Goal: Go to known website: Access a specific website the user already knows

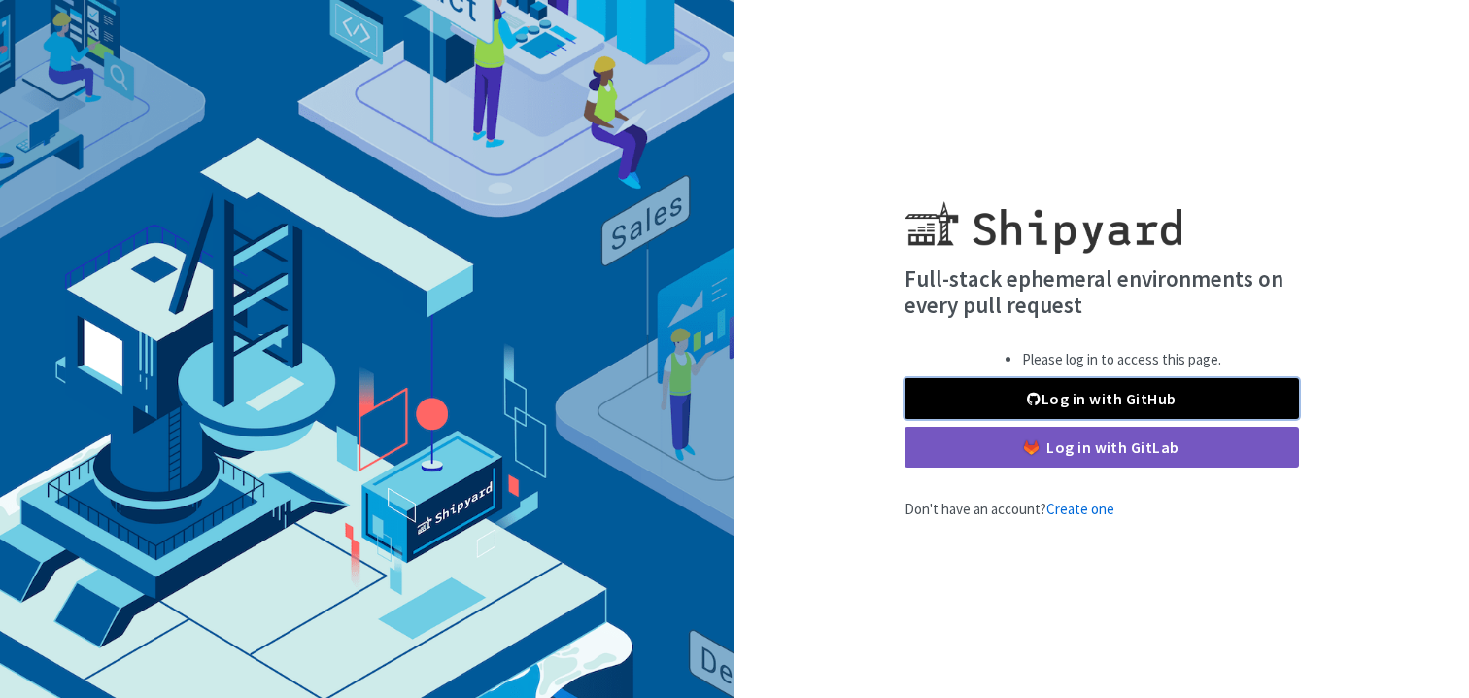
click at [1118, 394] on link "Log in with GitHub" at bounding box center [1102, 398] width 395 height 41
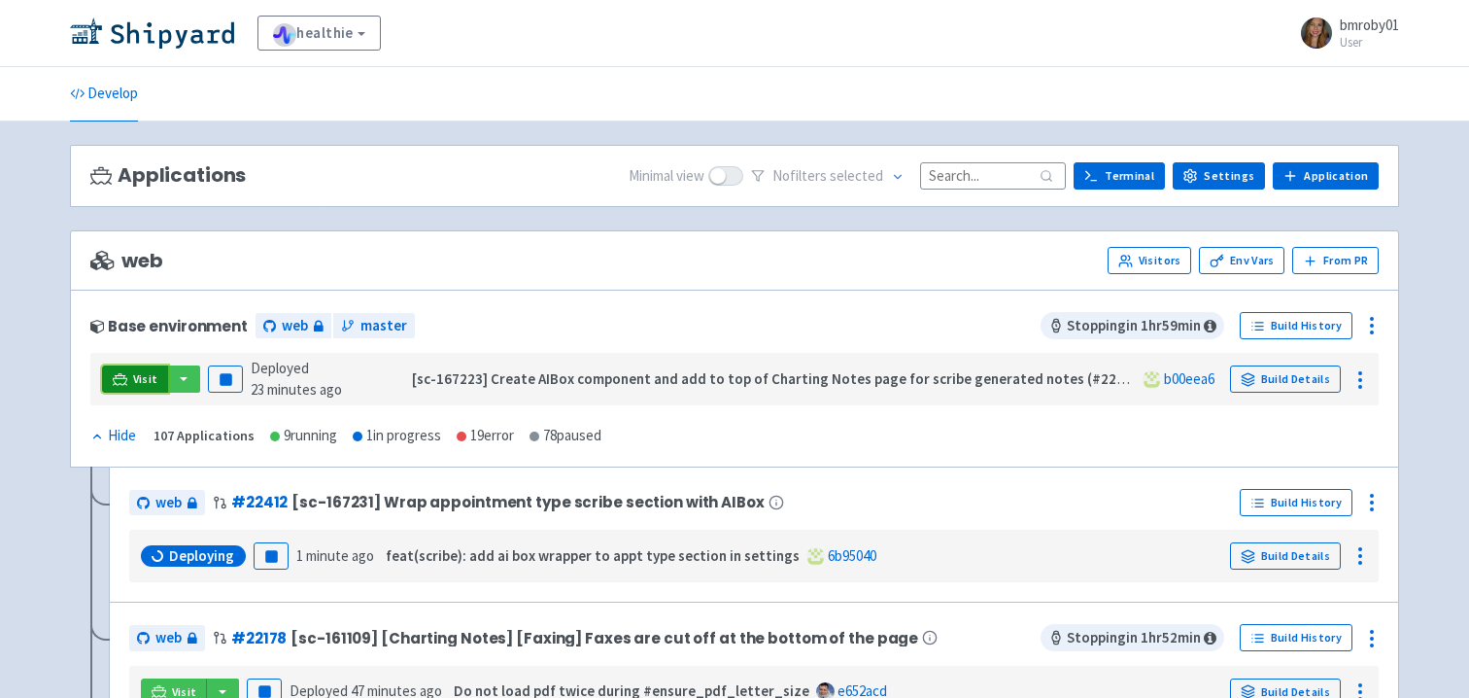
click at [134, 379] on span "Visit" at bounding box center [145, 379] width 25 height 16
